Goal: Task Accomplishment & Management: Complete application form

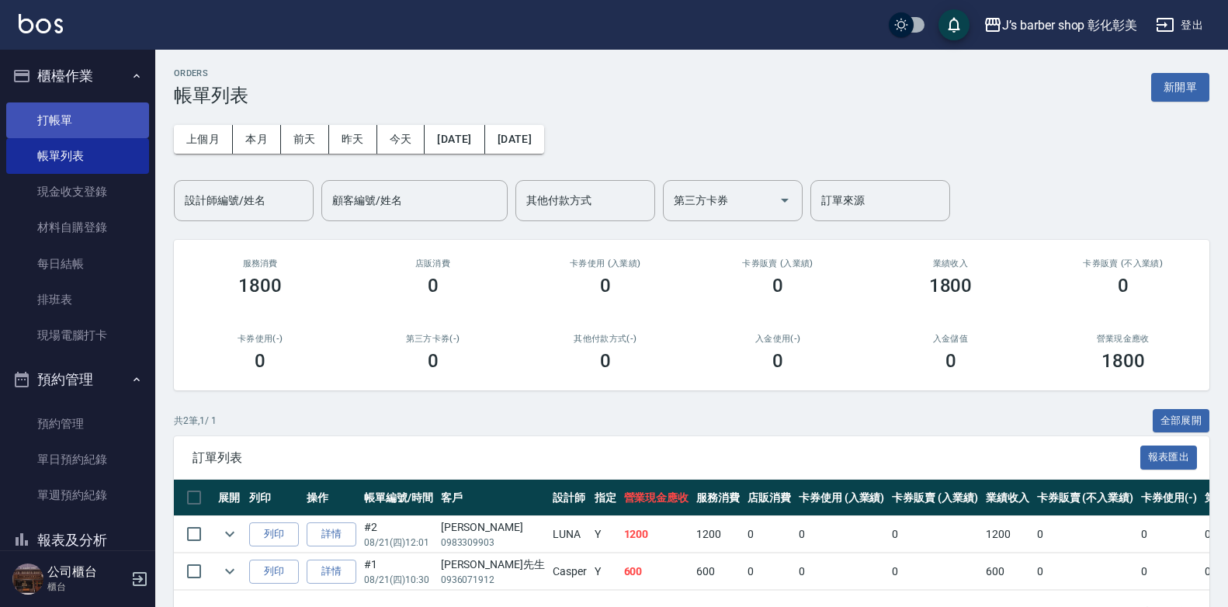
click at [113, 112] on link "打帳單" at bounding box center [77, 120] width 143 height 36
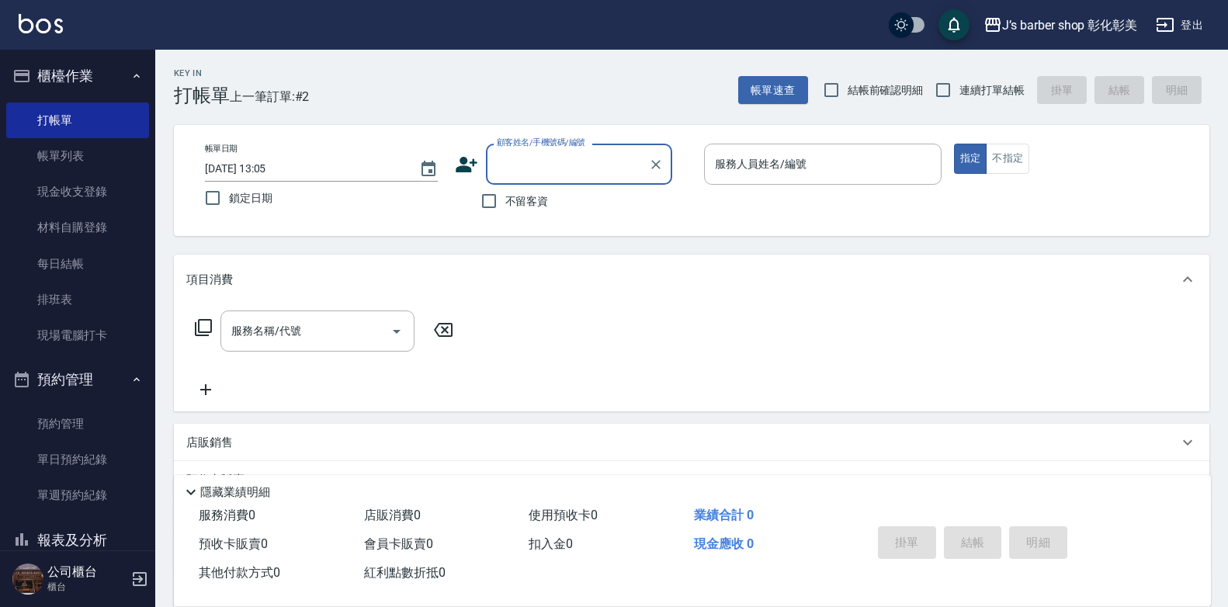
click at [273, 171] on input "[DATE] 13:05" at bounding box center [304, 169] width 199 height 26
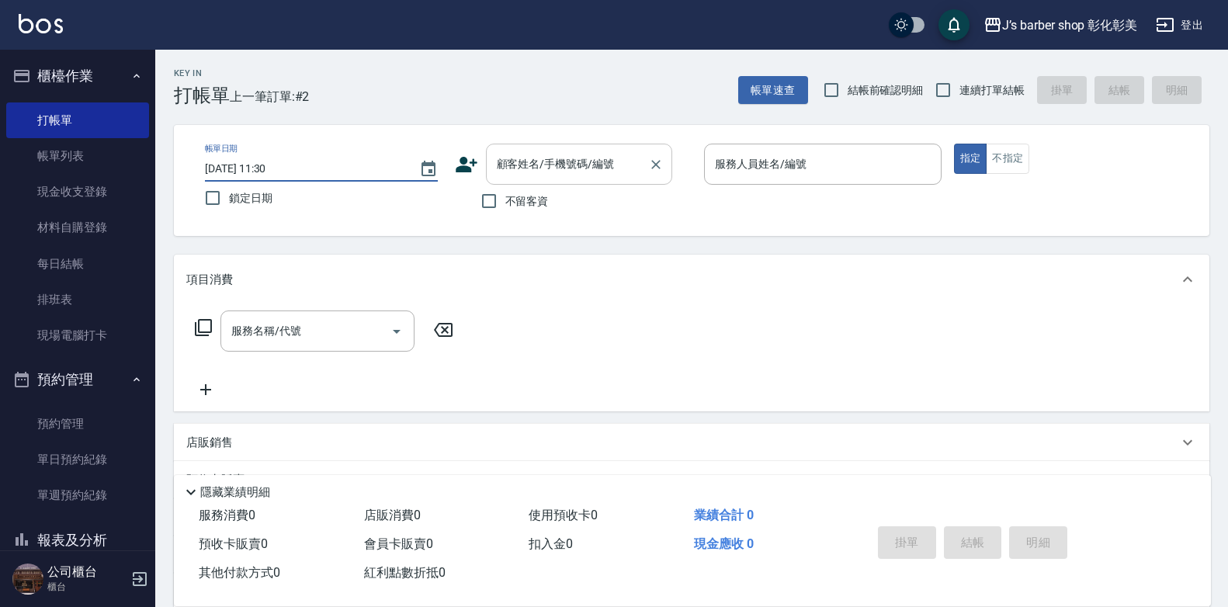
type input "[DATE] 11:30"
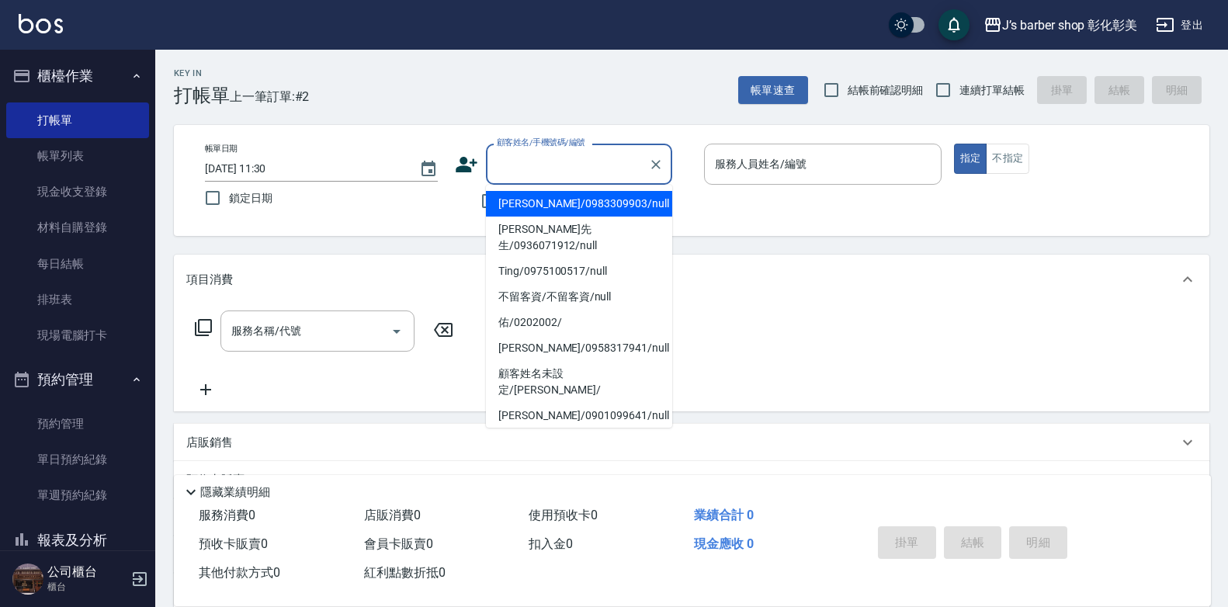
click at [554, 169] on input "顧客姓名/手機號碼/編號" at bounding box center [567, 164] width 149 height 27
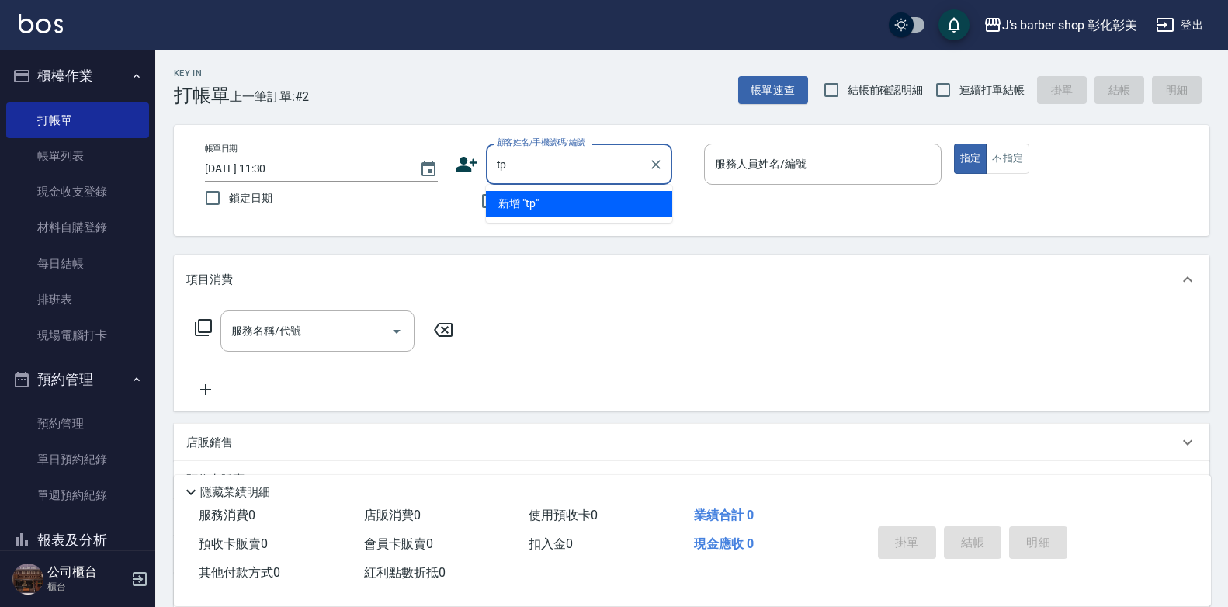
type input "t"
click at [609, 198] on li "[PERSON_NAME]/0972066169/null" at bounding box center [579, 204] width 186 height 26
type input "[PERSON_NAME]/0972066169/null"
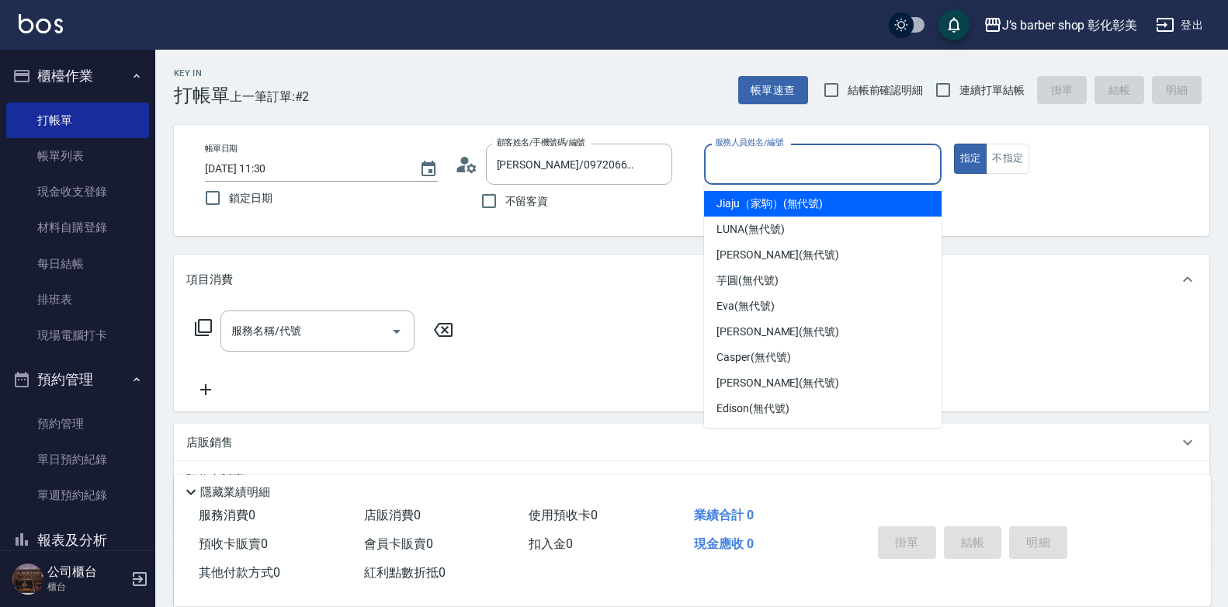
click at [758, 173] on input "服務人員姓名/編號" at bounding box center [823, 164] width 224 height 27
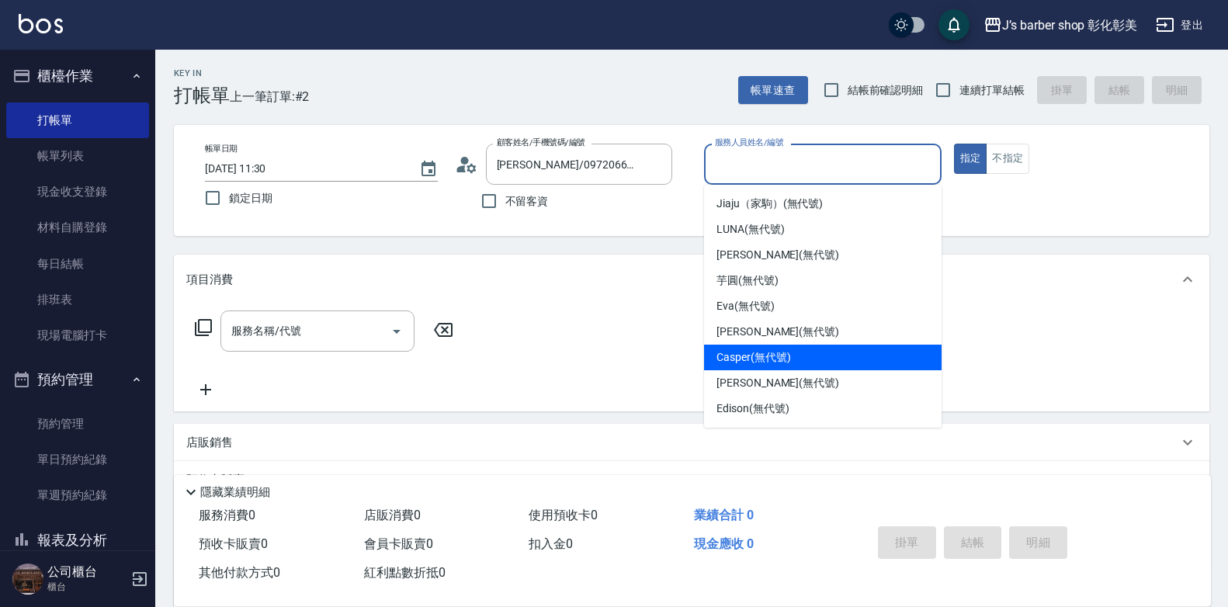
click at [720, 356] on span "Casper (無代號)" at bounding box center [754, 357] width 74 height 16
type input "Casper(無代號)"
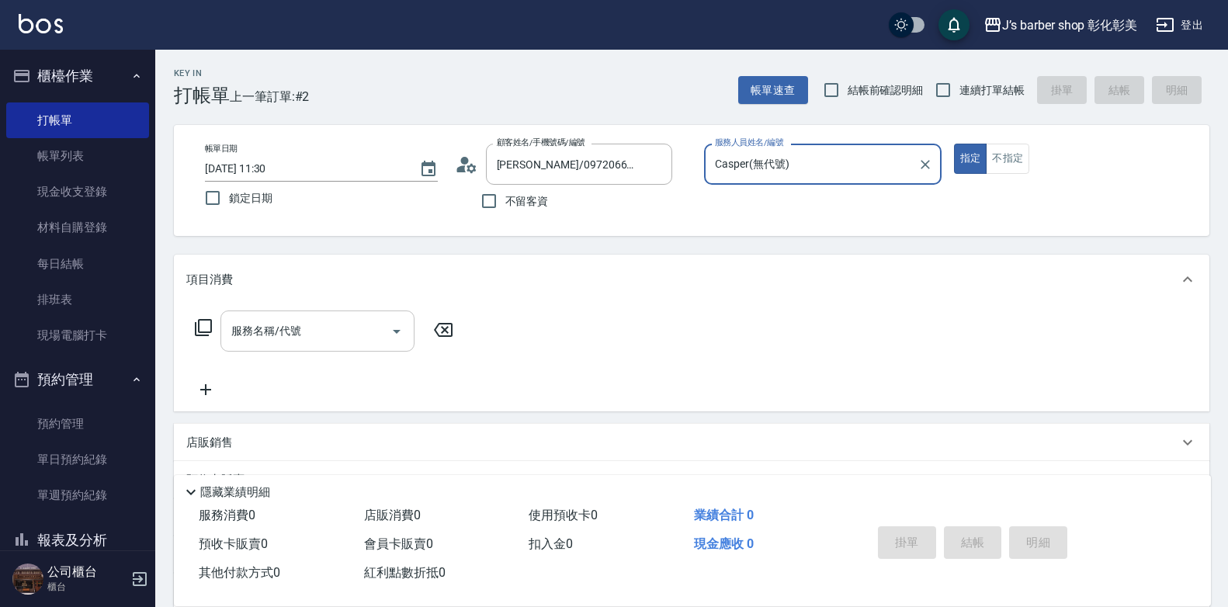
click at [315, 333] on input "服務名稱/代號" at bounding box center [306, 331] width 157 height 27
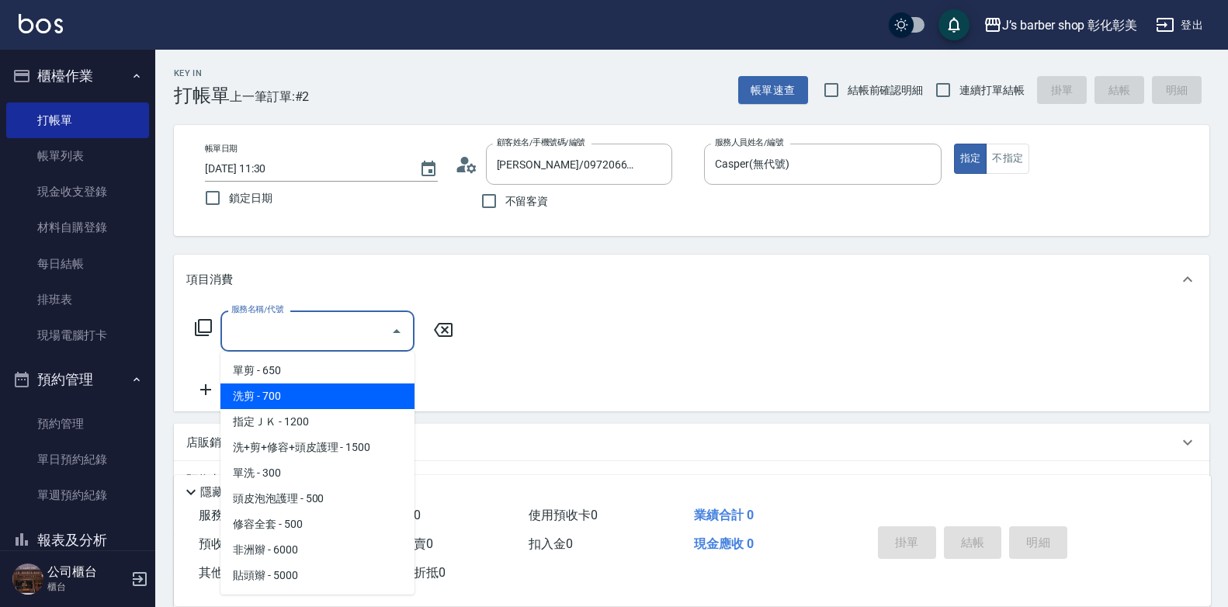
click at [294, 398] on span "洗剪 - 700" at bounding box center [318, 397] width 194 height 26
click at [294, 398] on div "服務名稱/代號 服務名稱/代號" at bounding box center [324, 355] width 276 height 89
type input "洗剪(101)"
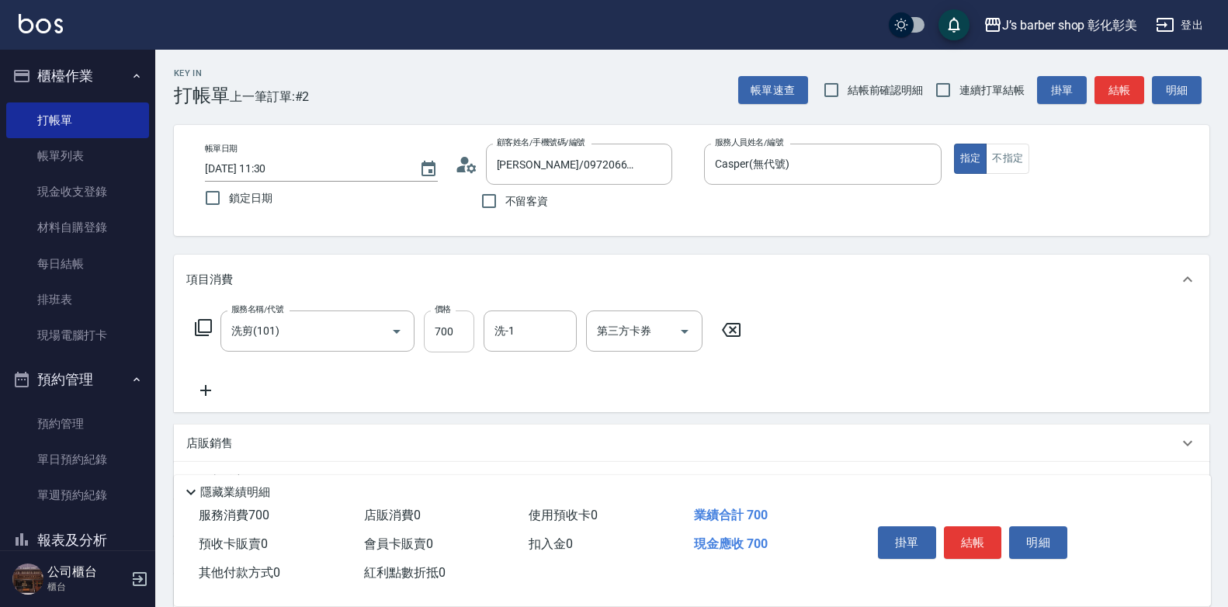
click at [436, 339] on input "700" at bounding box center [449, 332] width 50 height 42
type input "600"
click at [971, 535] on button "結帳" at bounding box center [973, 542] width 58 height 33
click at [971, 535] on div "掛單 結帳 明細" at bounding box center [973, 544] width 203 height 49
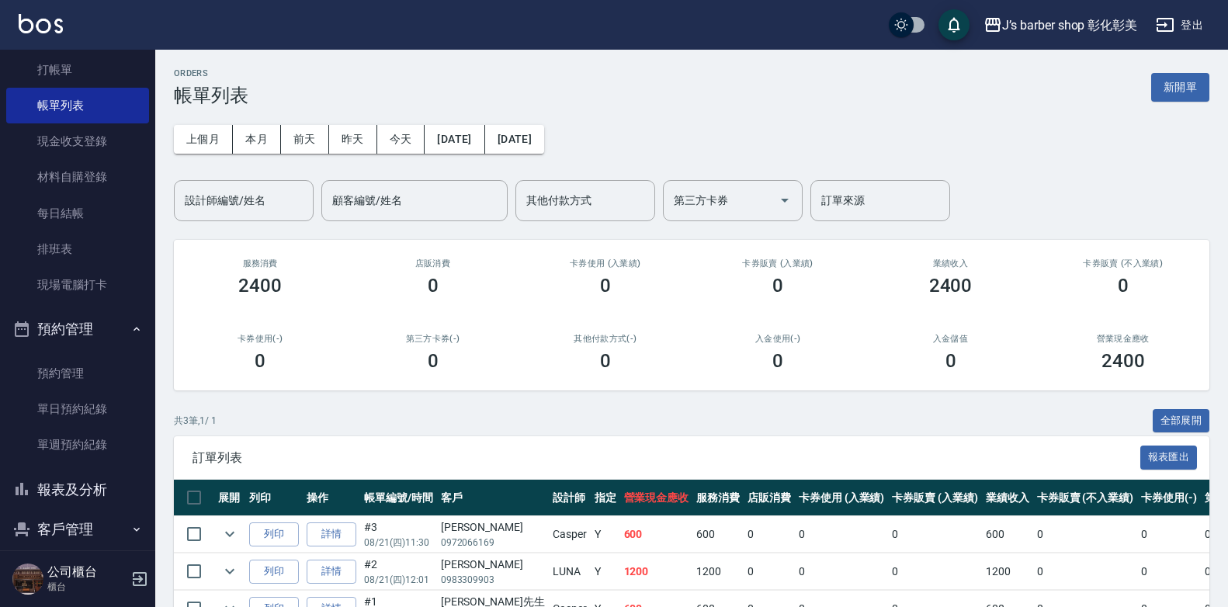
scroll to position [78, 0]
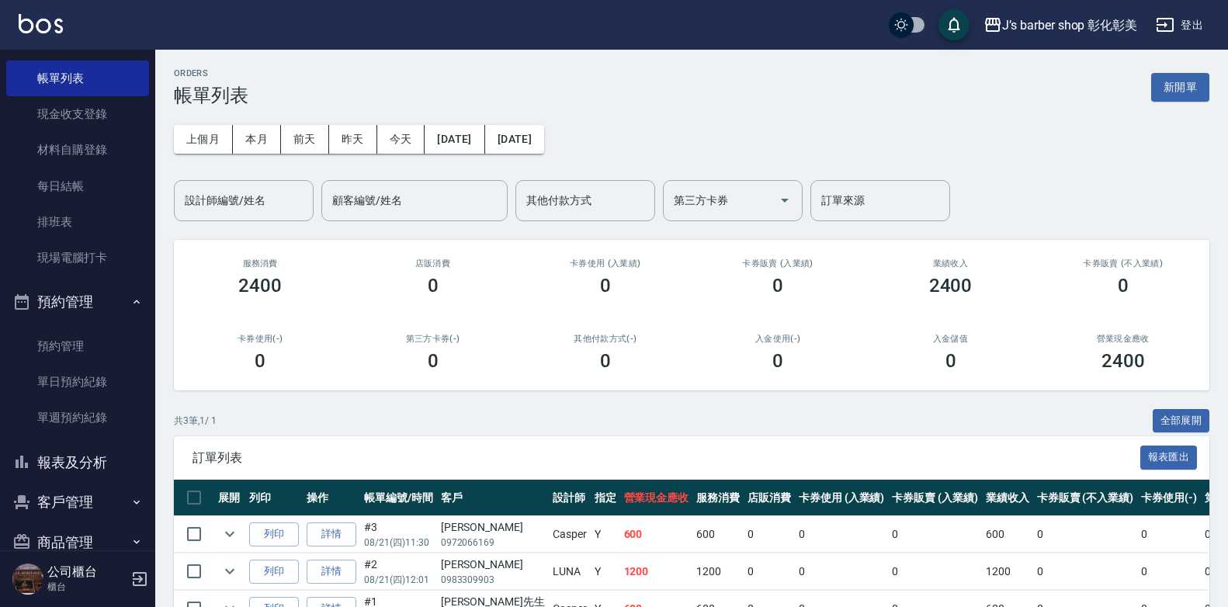
click at [75, 462] on button "報表及分析" at bounding box center [77, 463] width 143 height 40
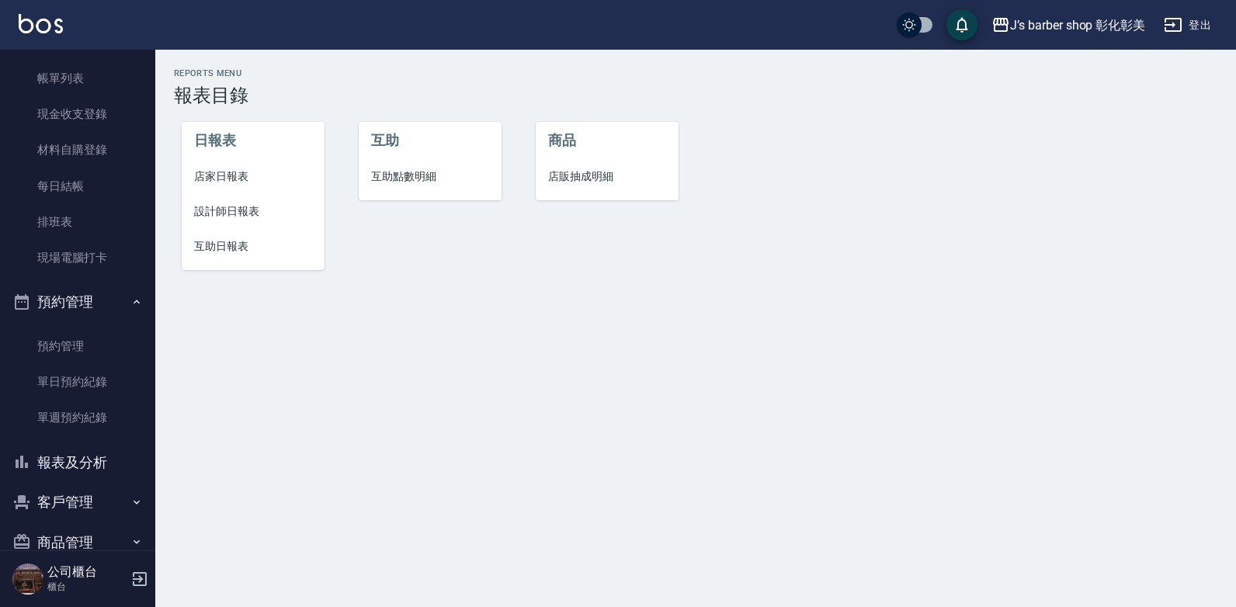
click at [386, 179] on span "互助點數明細" at bounding box center [430, 177] width 118 height 16
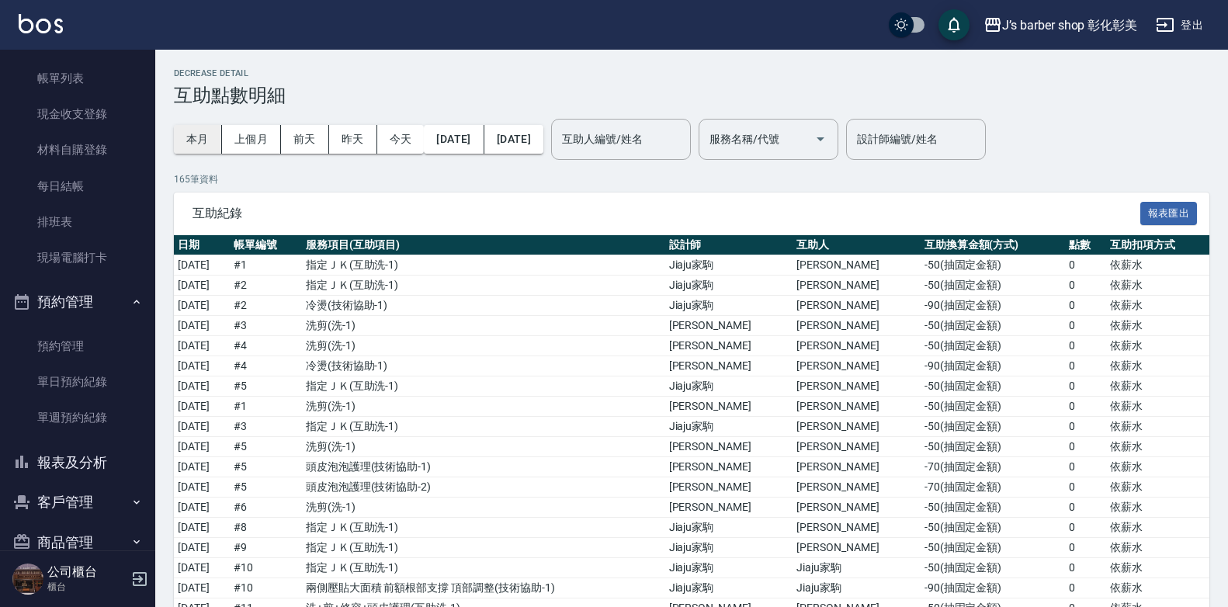
click at [182, 141] on button "本月" at bounding box center [198, 139] width 48 height 29
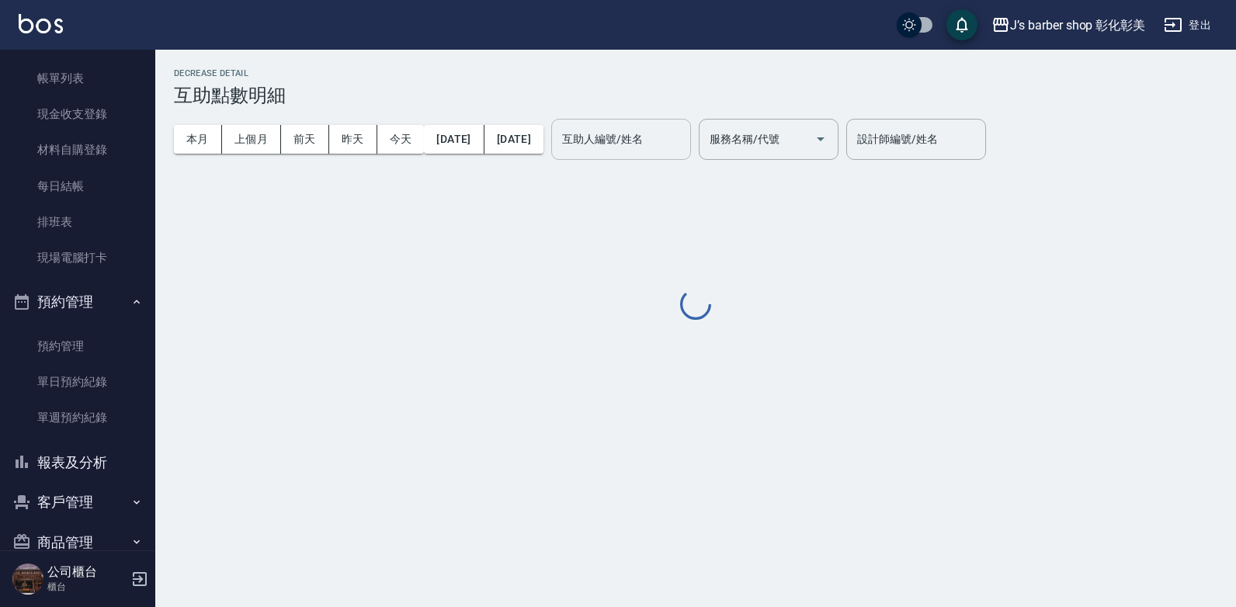
click at [650, 135] on div "互助人編號/姓名 互助人編號/姓名" at bounding box center [621, 139] width 140 height 41
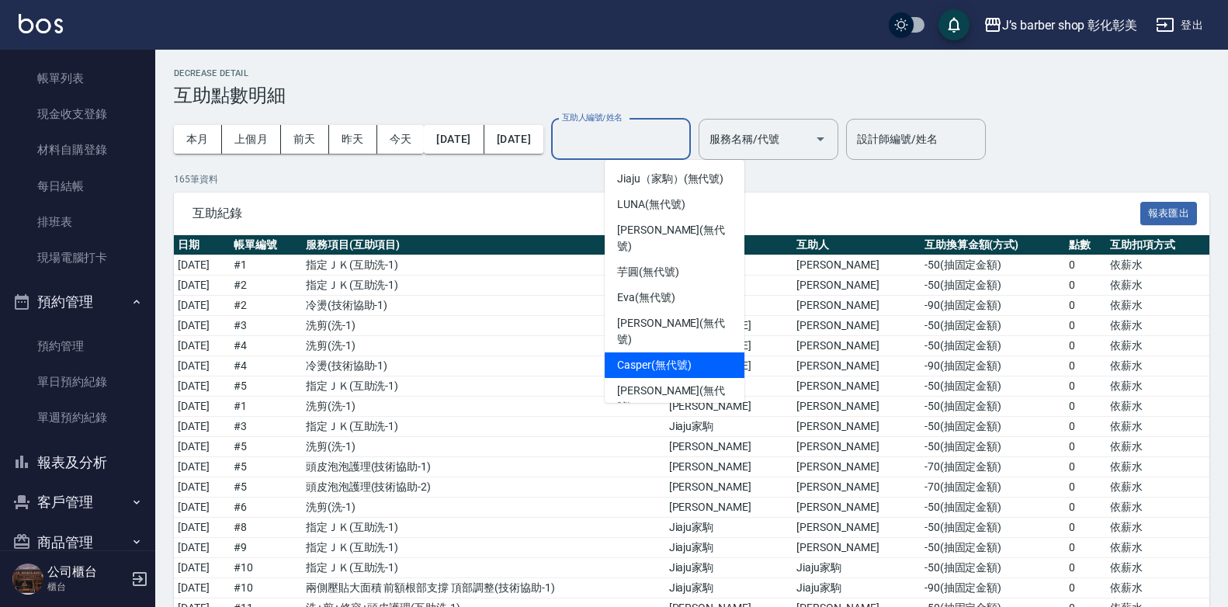
click at [627, 357] on span "Casper (無代號)" at bounding box center [654, 365] width 74 height 16
type input "Casper(無代號)"
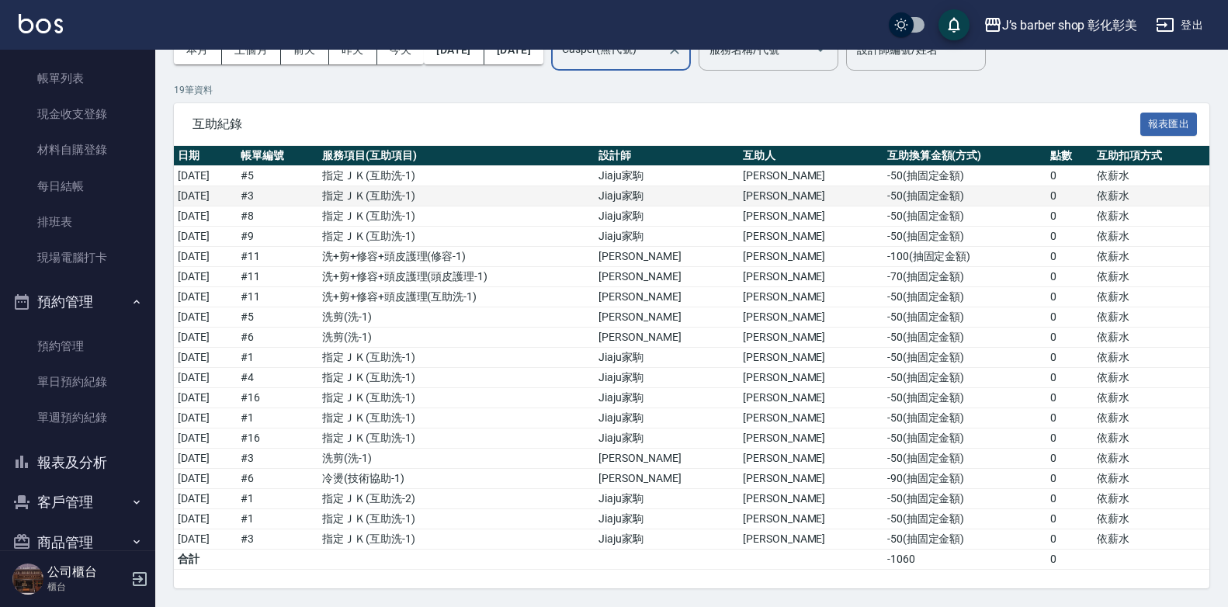
scroll to position [12, 0]
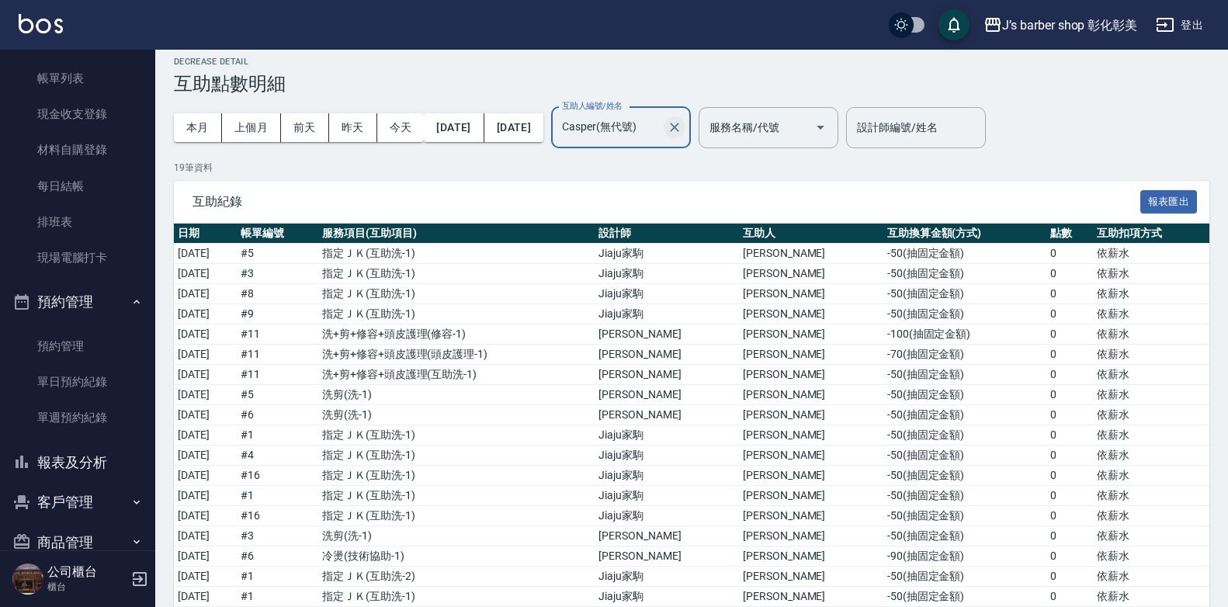
click at [683, 130] on icon "Clear" at bounding box center [675, 128] width 16 height 16
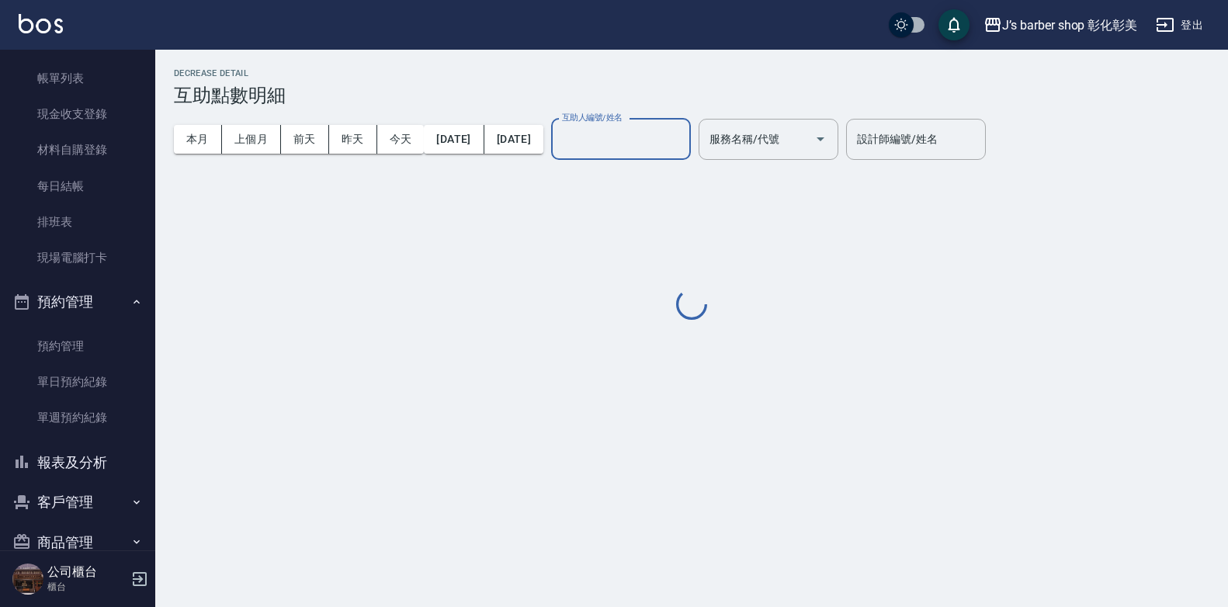
scroll to position [0, 0]
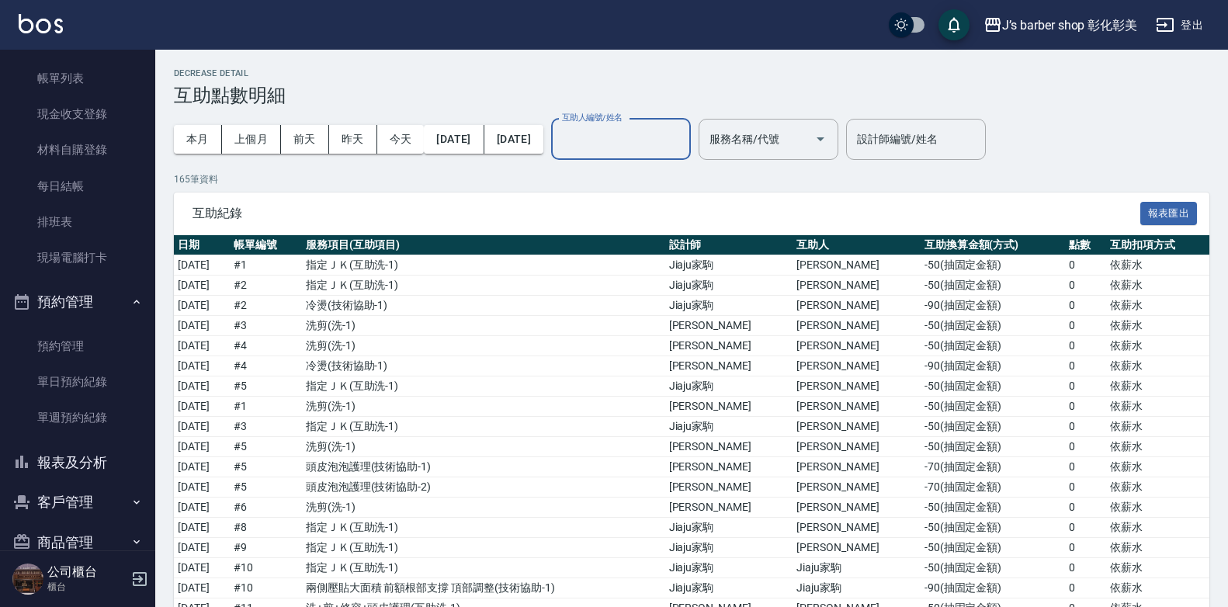
click at [656, 158] on div "互助人編號/姓名" at bounding box center [621, 139] width 140 height 41
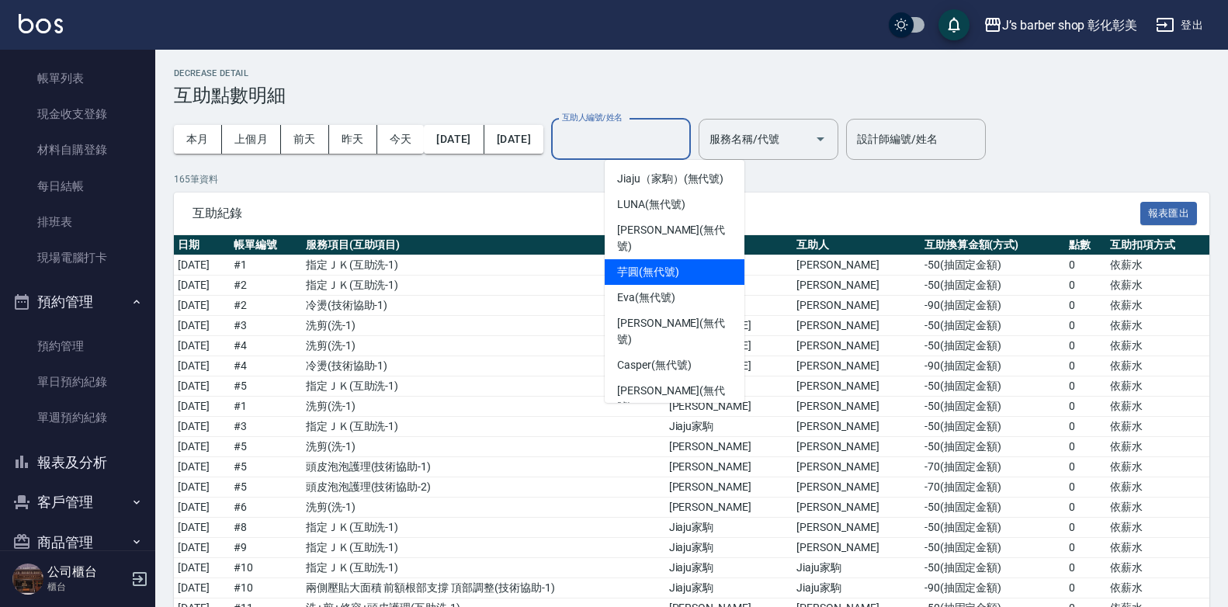
click at [651, 264] on span "芋圓 (無代號)" at bounding box center [648, 272] width 62 height 16
type input "芋圓(無代號)"
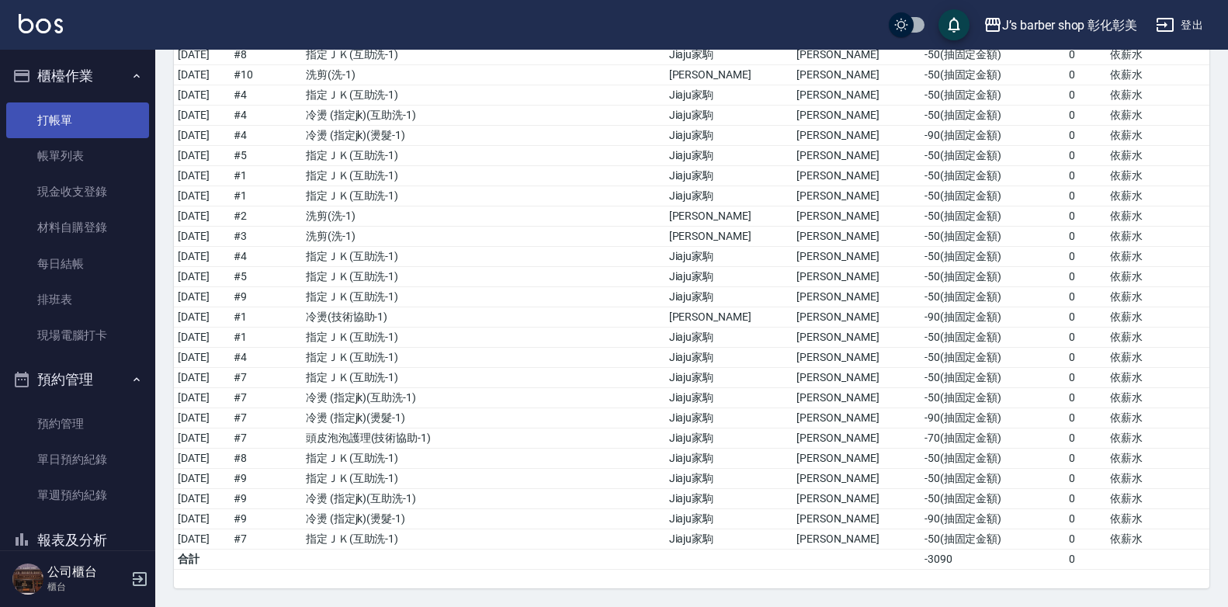
click at [119, 119] on link "打帳單" at bounding box center [77, 120] width 143 height 36
